Goal: Task Accomplishment & Management: Use online tool/utility

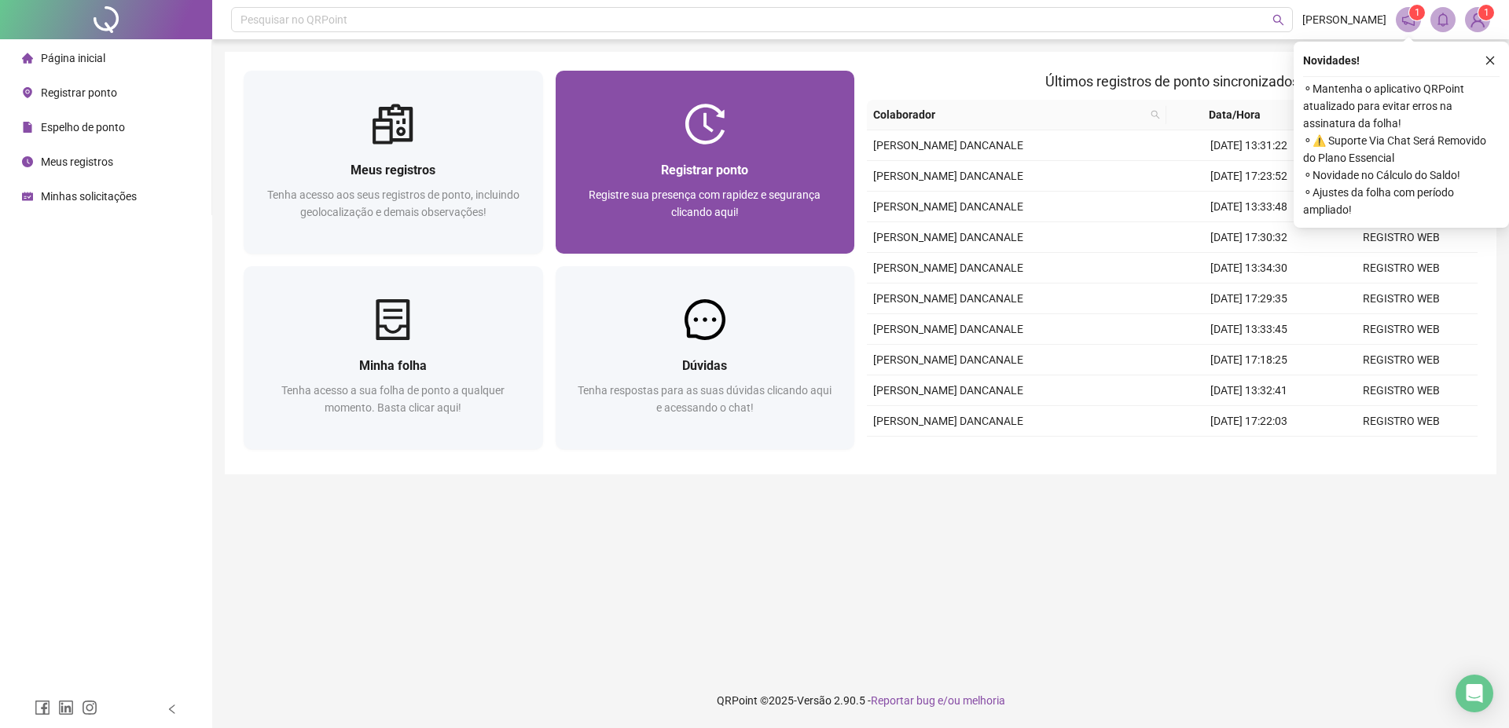
click at [765, 147] on div "Registrar ponto Registre sua presença com rapidez e segurança clicando aqui!" at bounding box center [704, 199] width 299 height 109
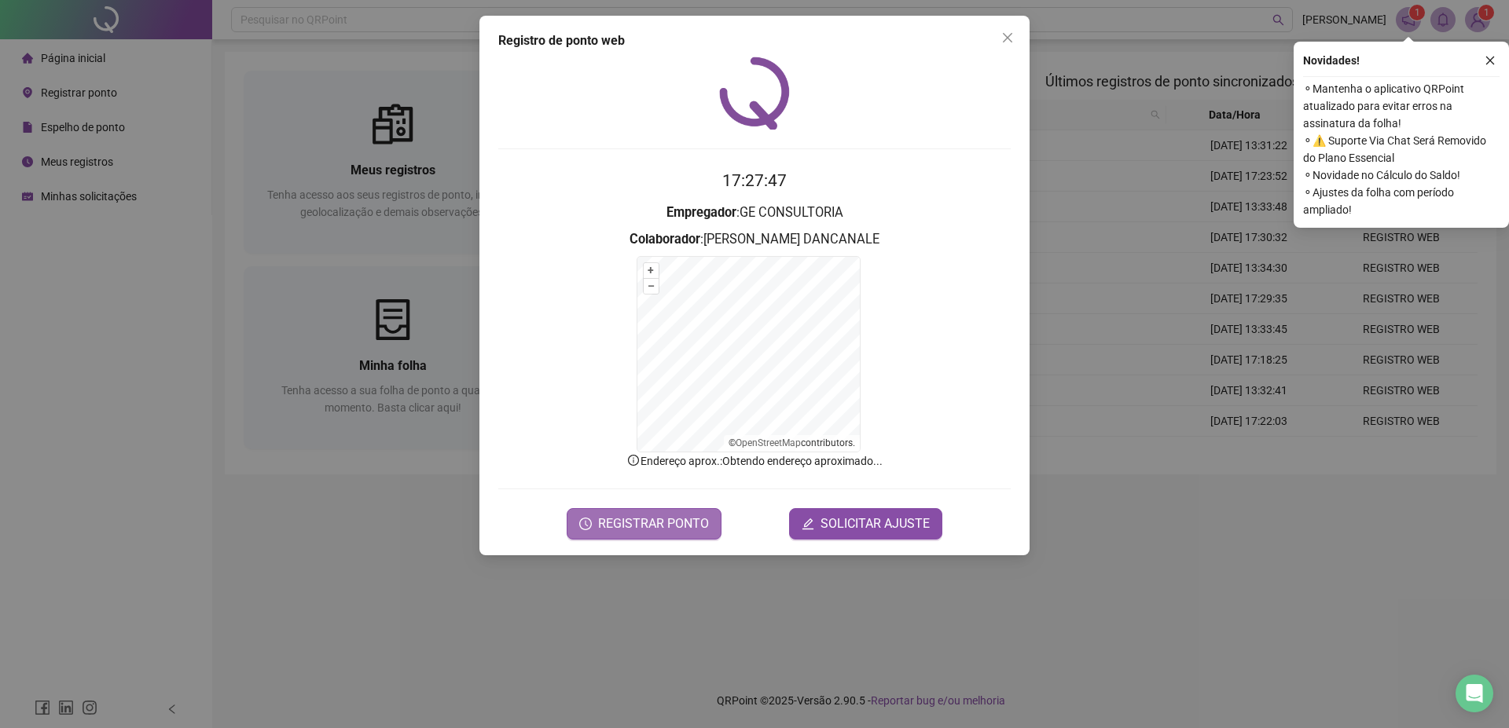
click at [650, 528] on span "REGISTRAR PONTO" at bounding box center [653, 524] width 111 height 19
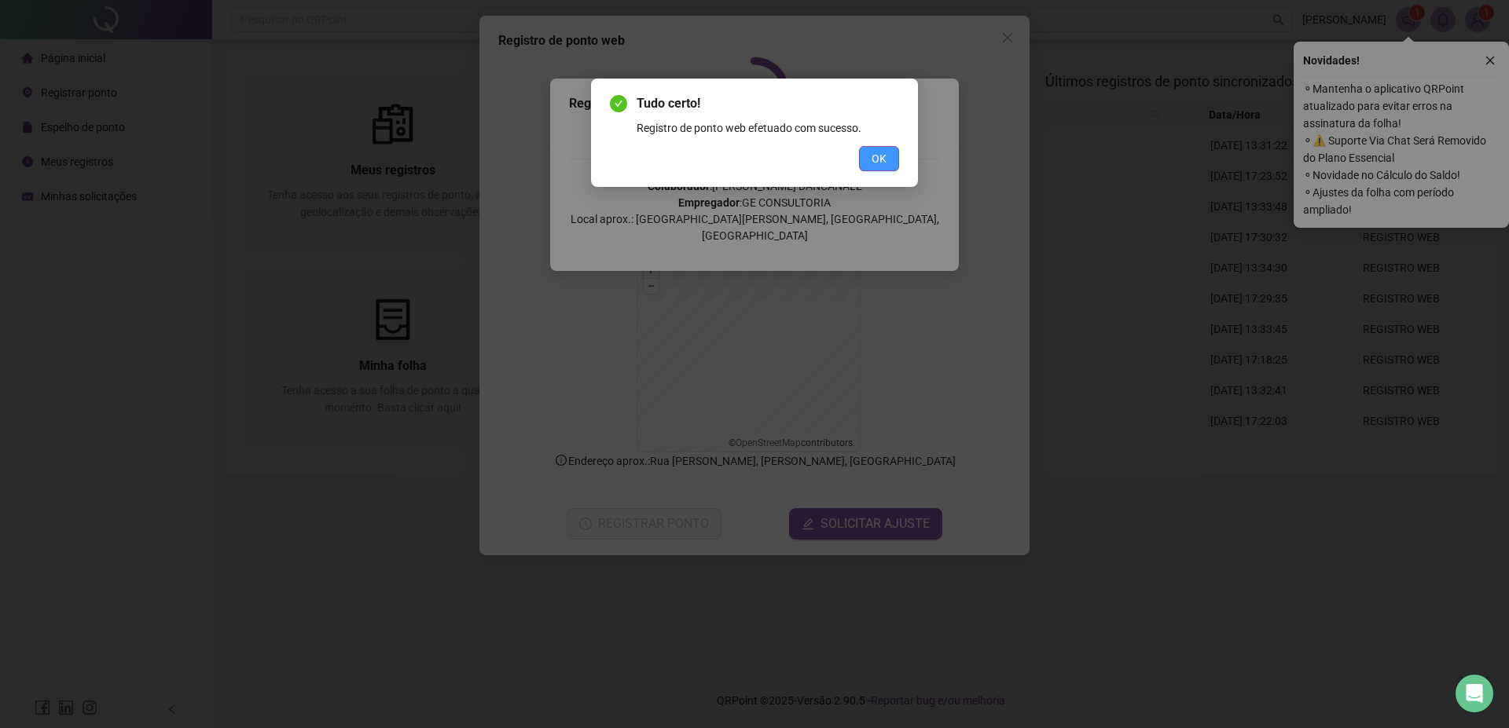
click at [885, 167] on button "OK" at bounding box center [879, 158] width 40 height 25
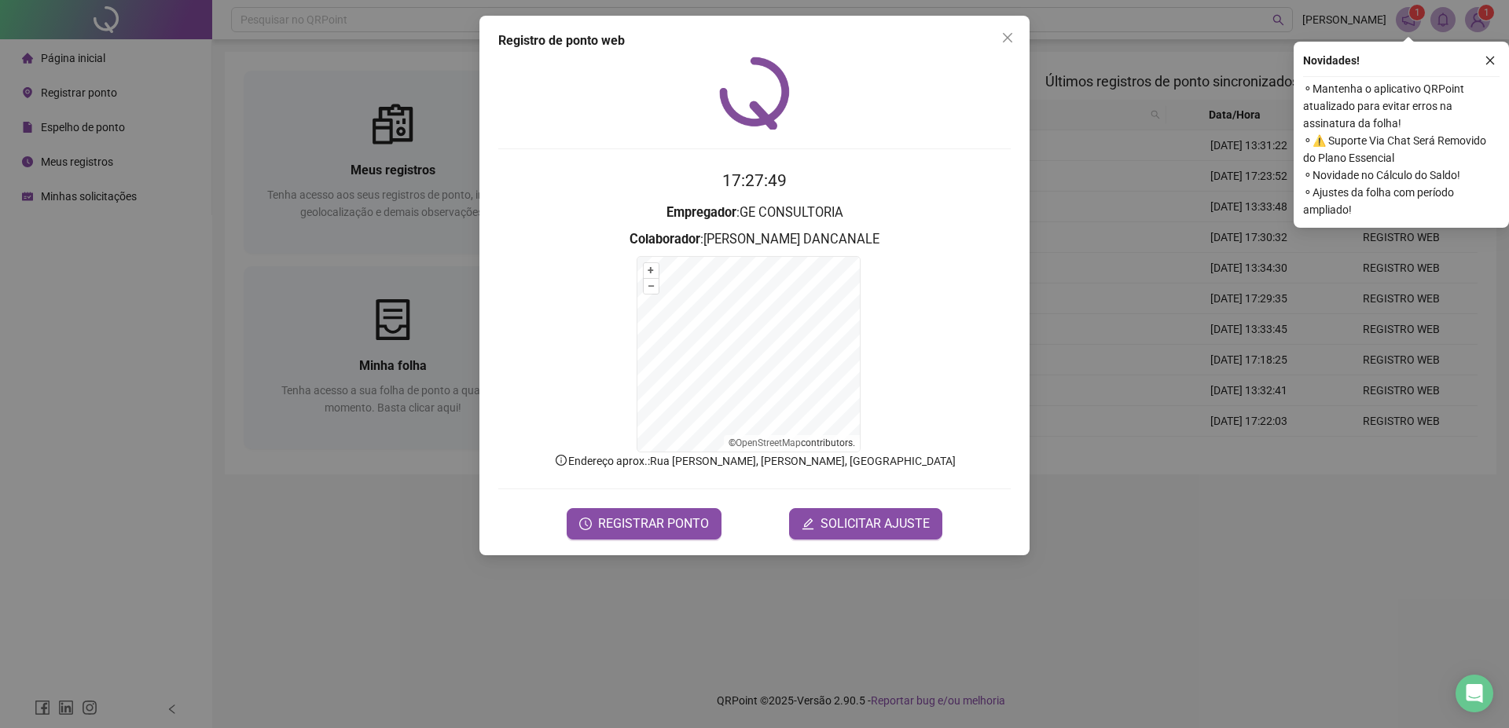
click at [240, 33] on div "Registro de ponto web 17:27:49 Empregador : GE CONSULTORIA Colaborador : VITOR …" at bounding box center [754, 364] width 1509 height 728
